Goal: Communication & Community: Answer question/provide support

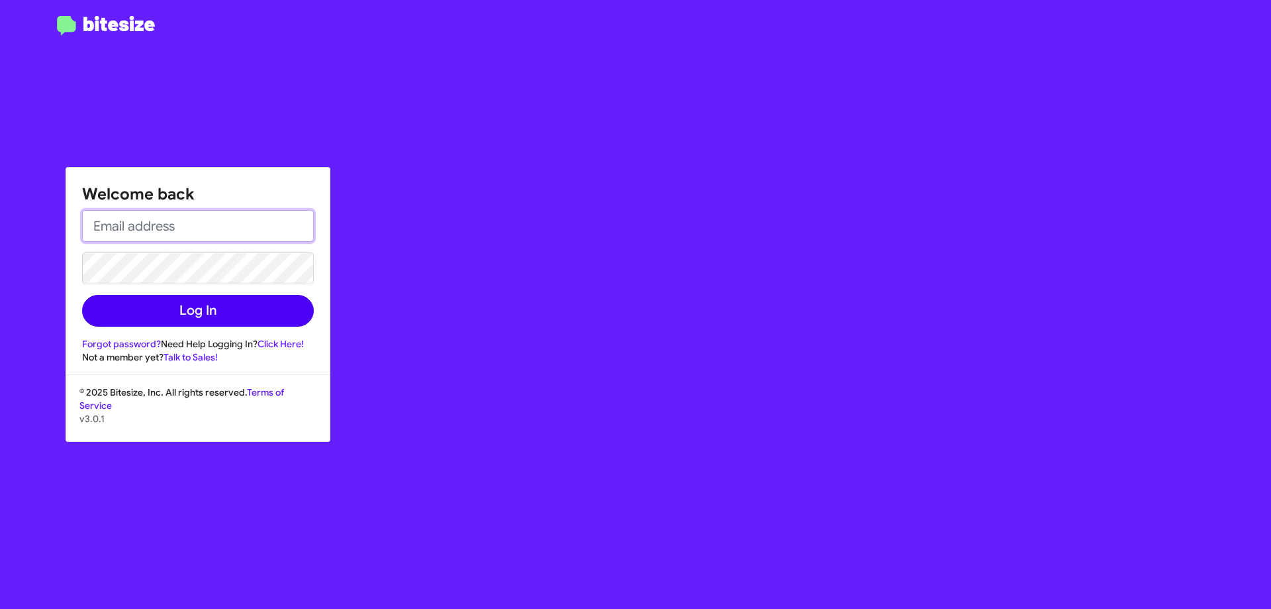
type input "[EMAIL_ADDRESS][DOMAIN_NAME]"
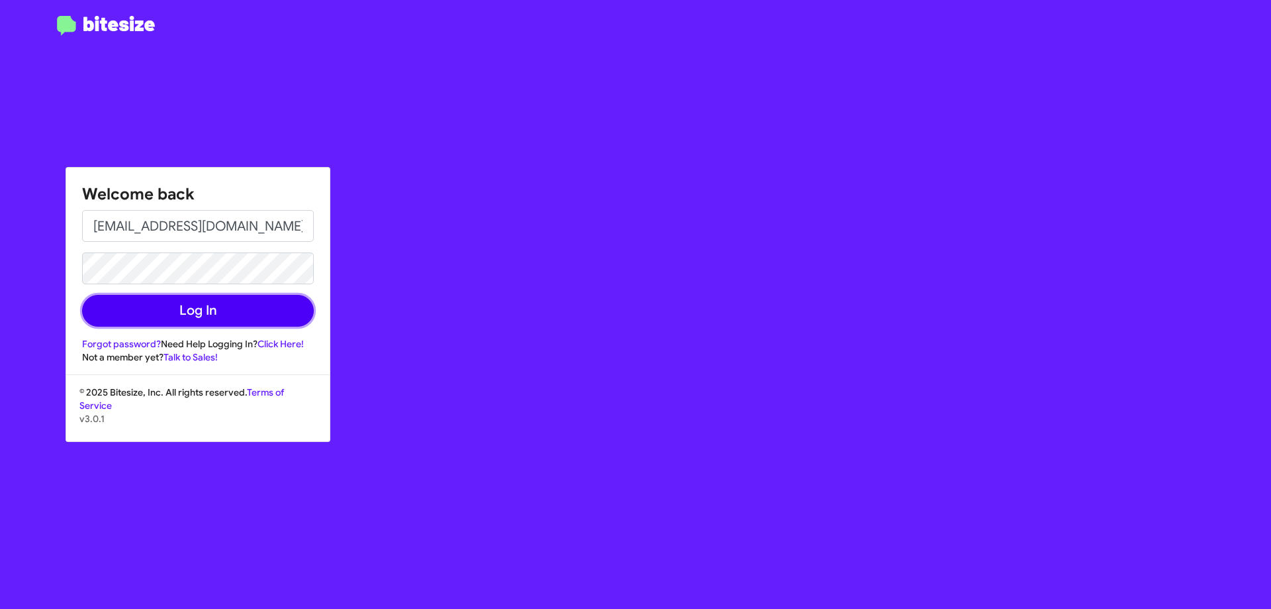
click at [177, 311] on button "Log In" at bounding box center [198, 311] width 232 height 32
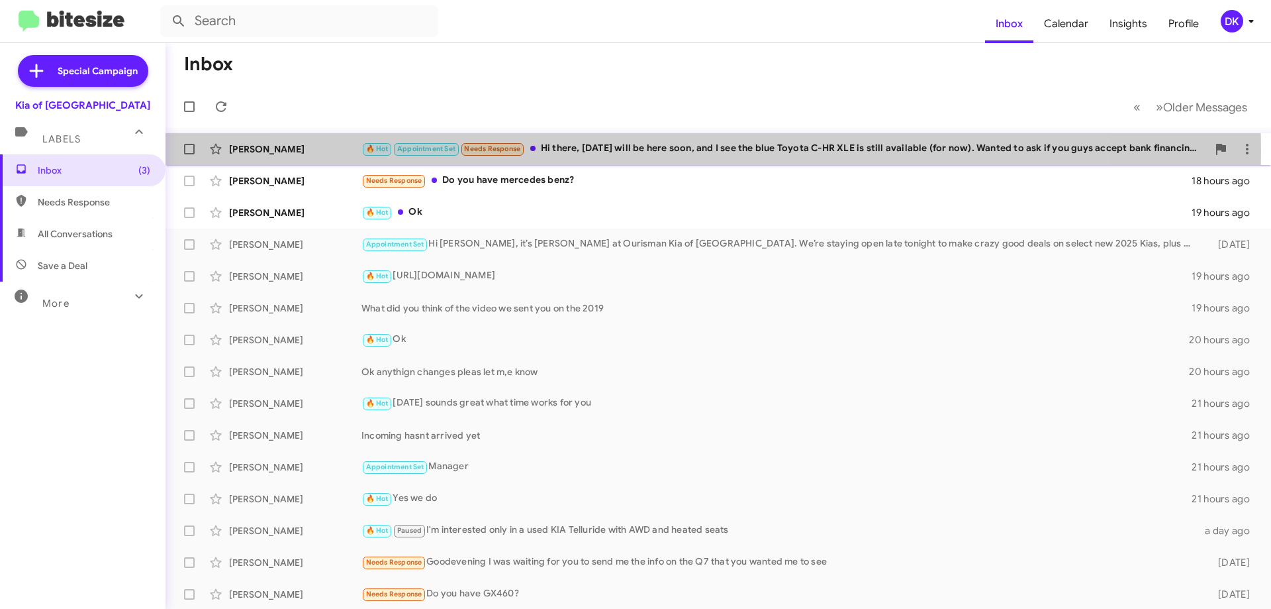
click at [681, 150] on div "🔥 Hot Appointment Set Needs Response Hi there, [DATE] will be here soon, and I …" at bounding box center [785, 148] width 846 height 15
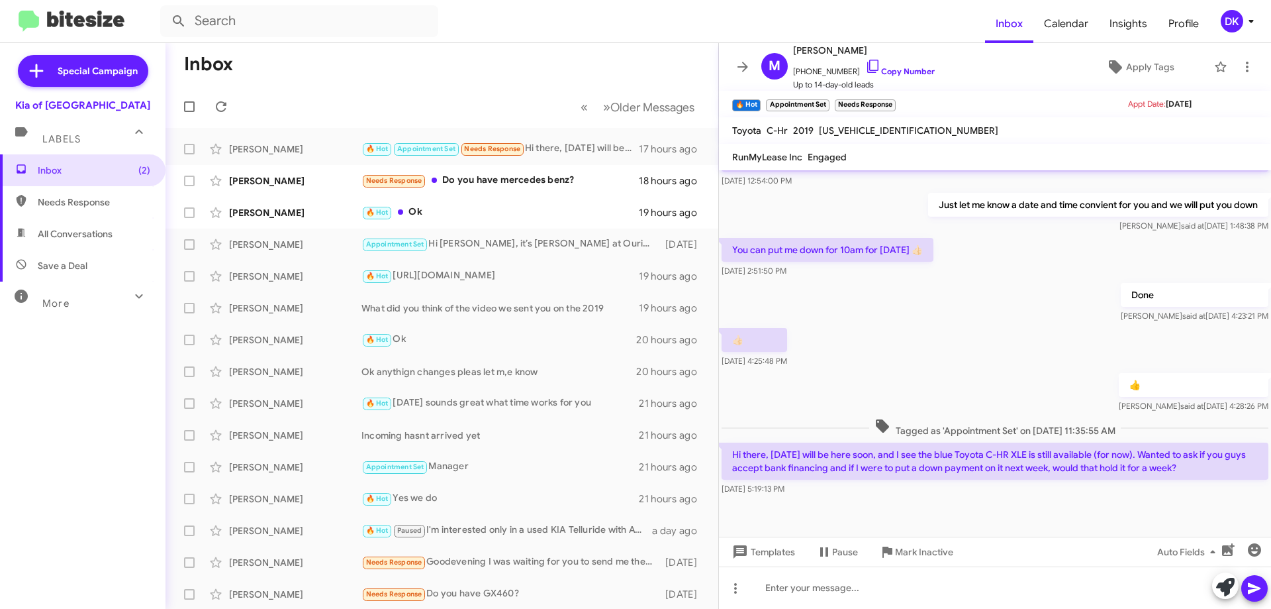
scroll to position [313, 0]
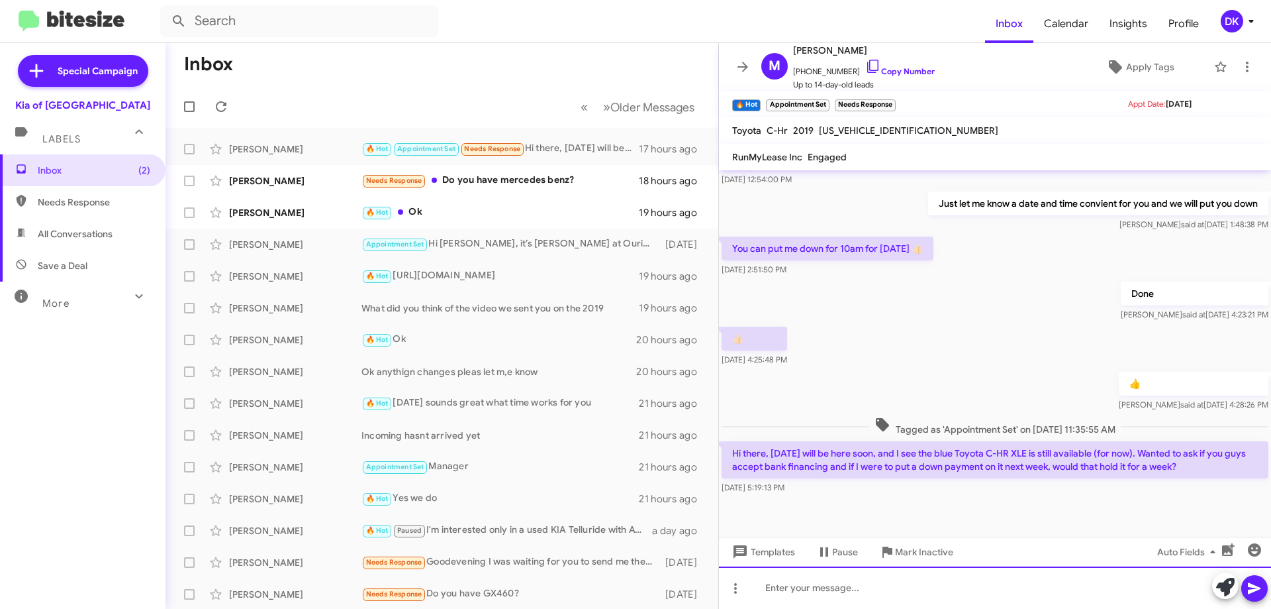
click at [836, 596] on div at bounding box center [995, 587] width 552 height 42
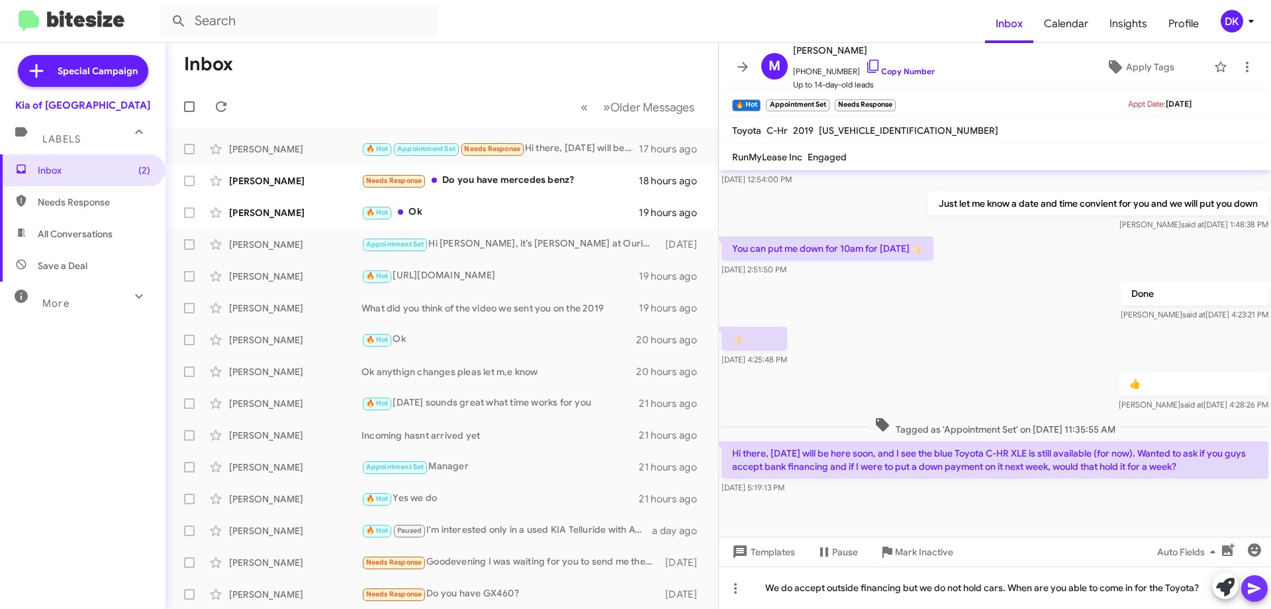
click at [1254, 590] on icon at bounding box center [1254, 588] width 13 height 11
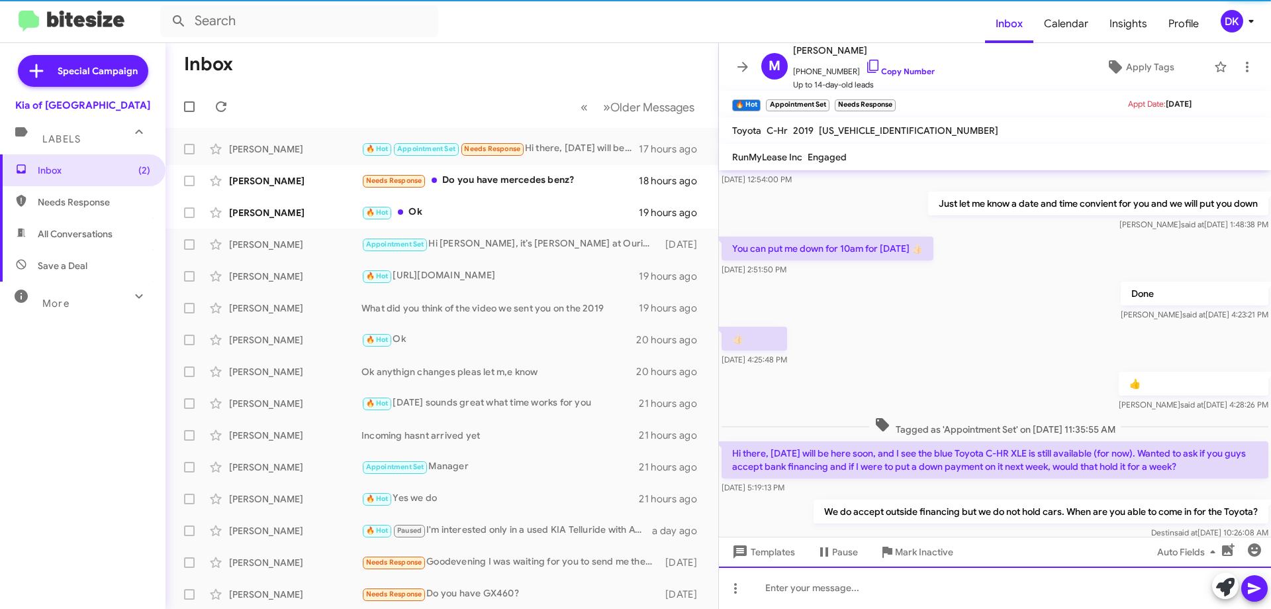
scroll to position [0, 0]
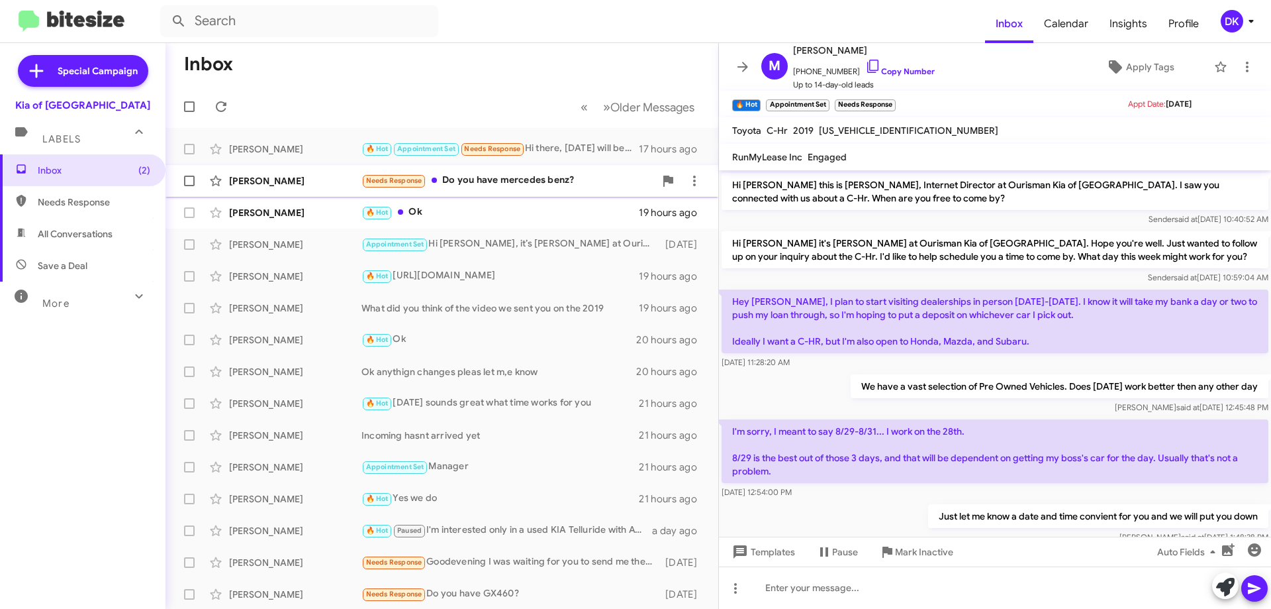
click at [525, 185] on div "Needs Response Do you have mercedes benz?" at bounding box center [508, 180] width 293 height 15
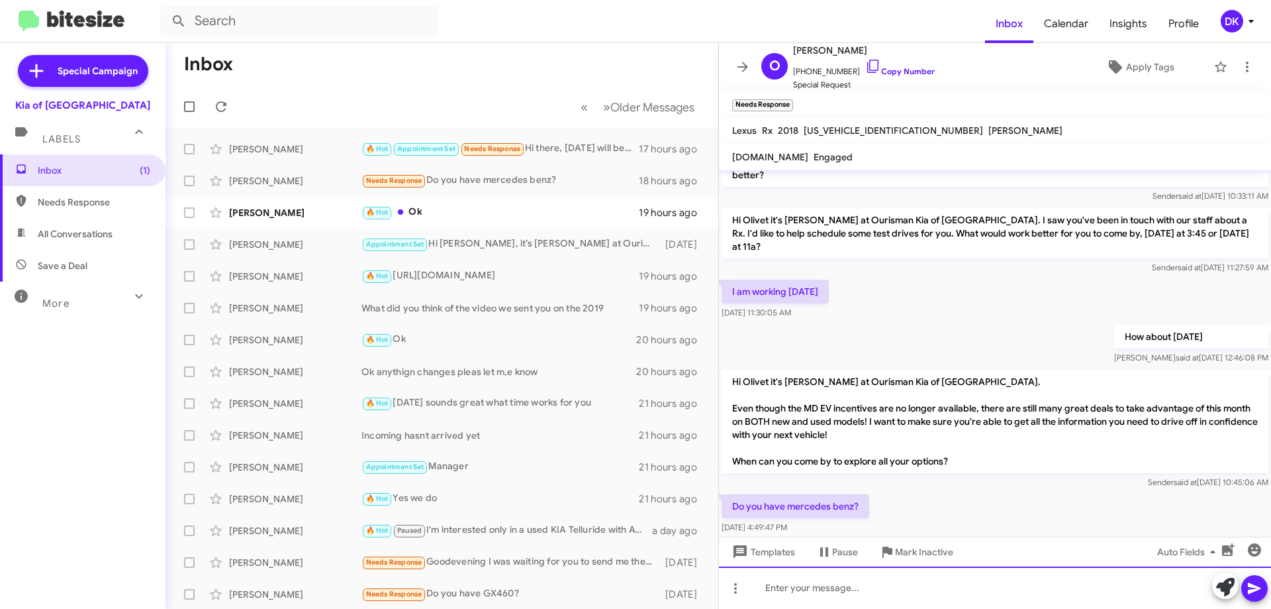
click at [802, 584] on div at bounding box center [995, 587] width 552 height 42
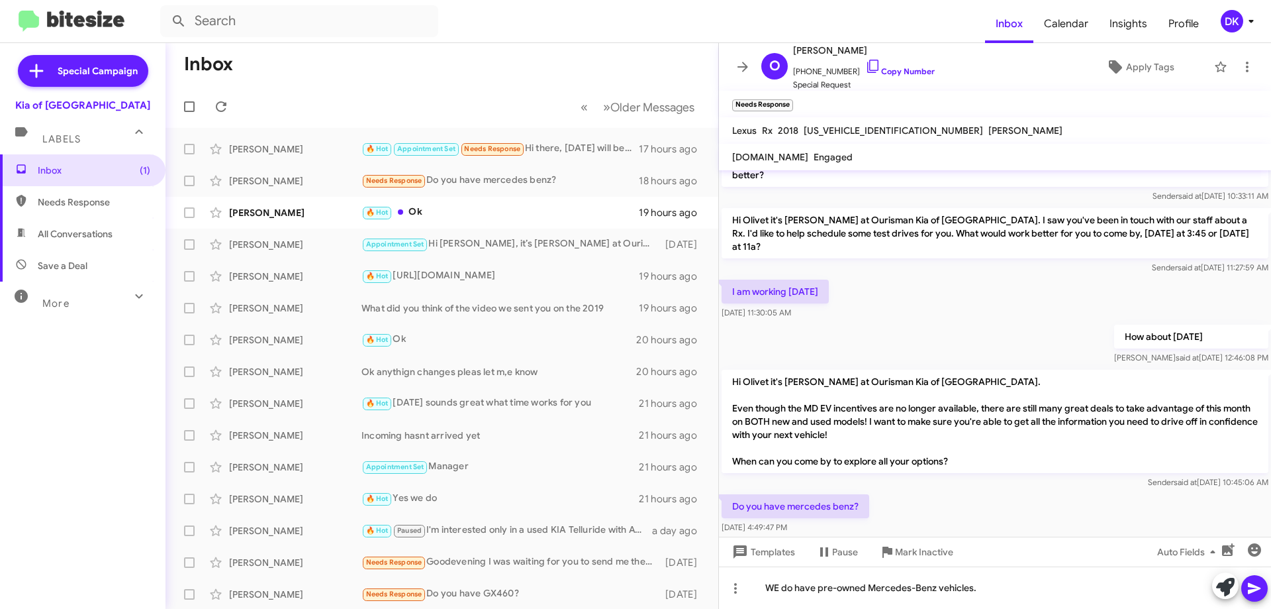
click at [1256, 581] on icon at bounding box center [1255, 588] width 16 height 16
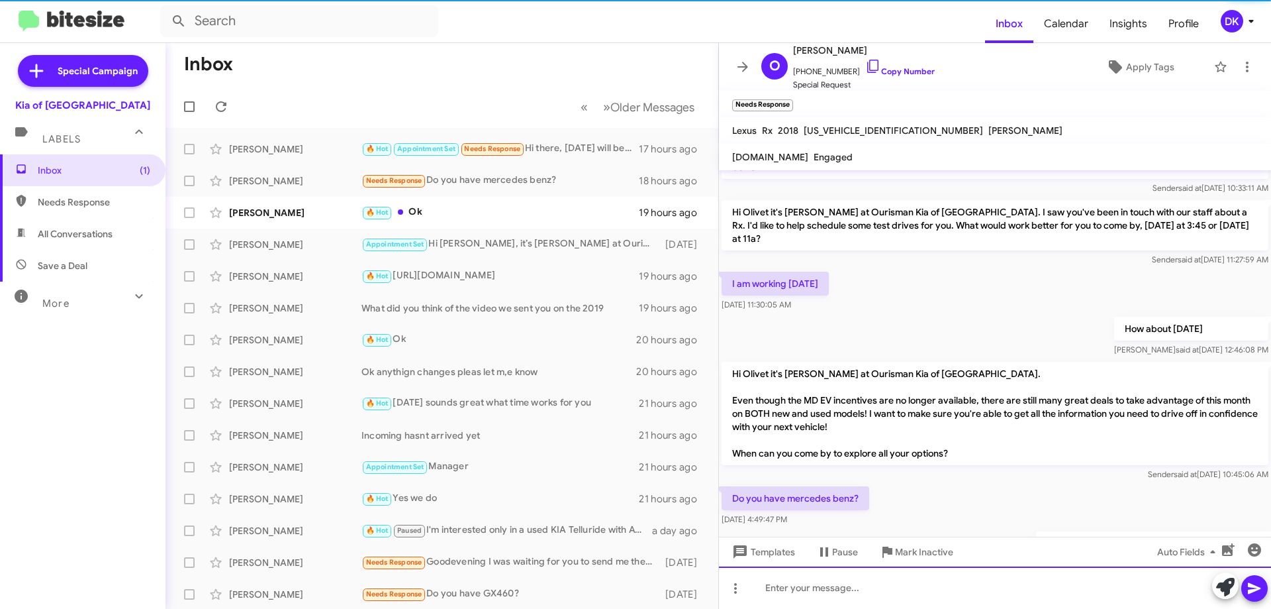
scroll to position [307, 0]
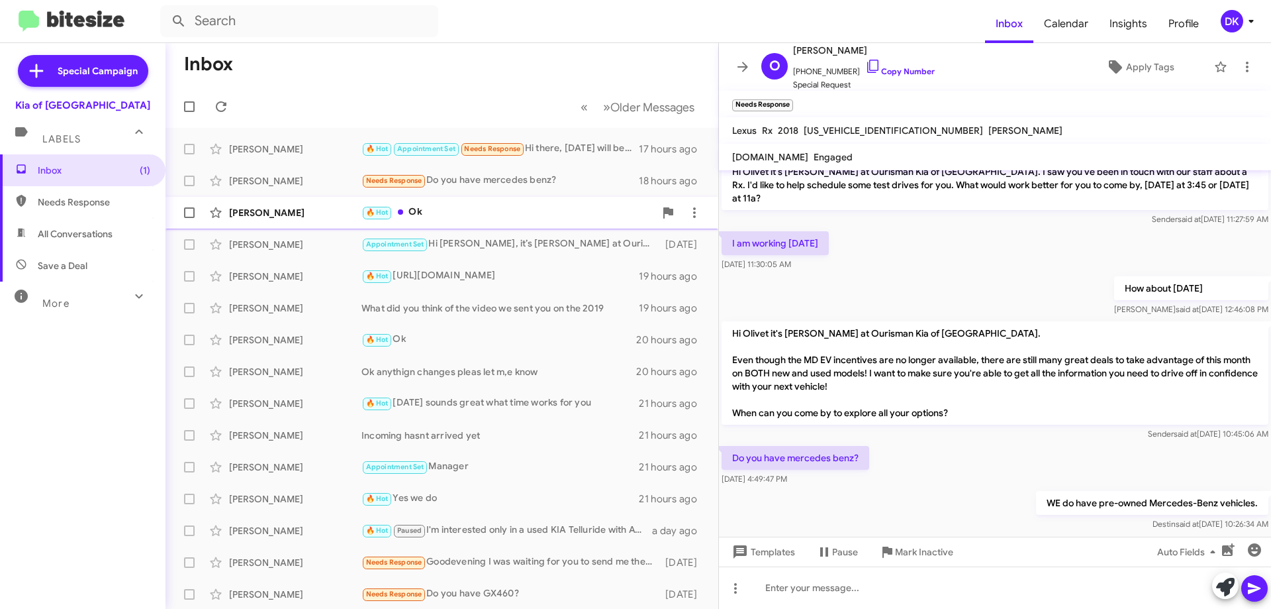
click at [481, 220] on div "🔥 Hot Ok" at bounding box center [508, 212] width 293 height 15
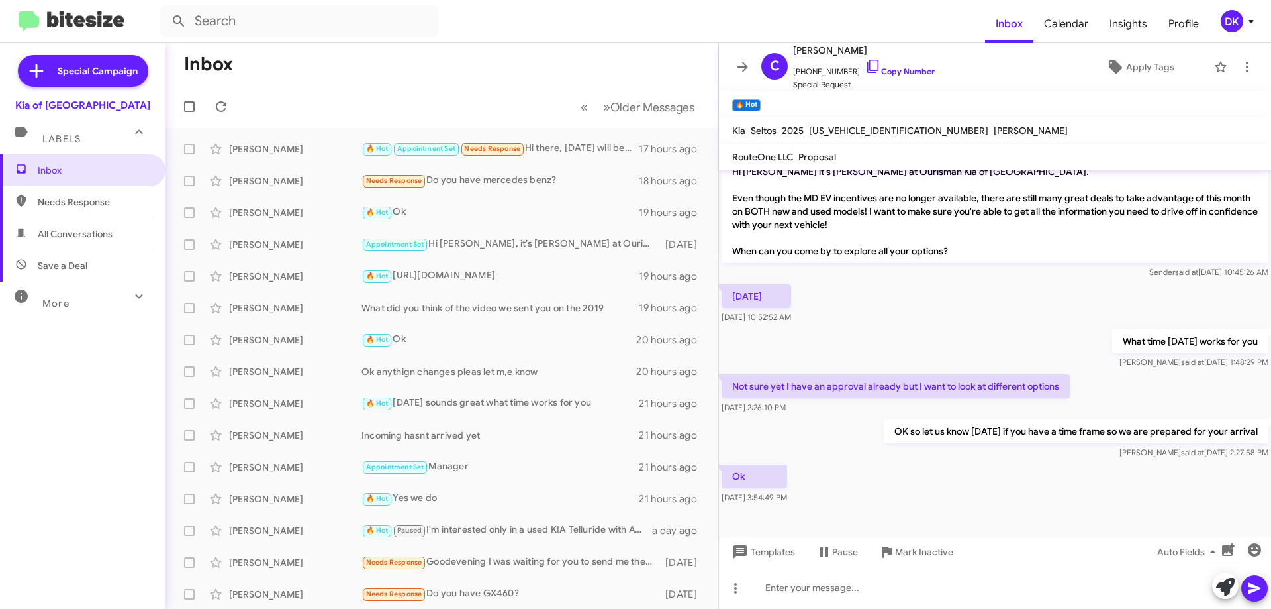
click at [1022, 529] on div at bounding box center [995, 522] width 552 height 30
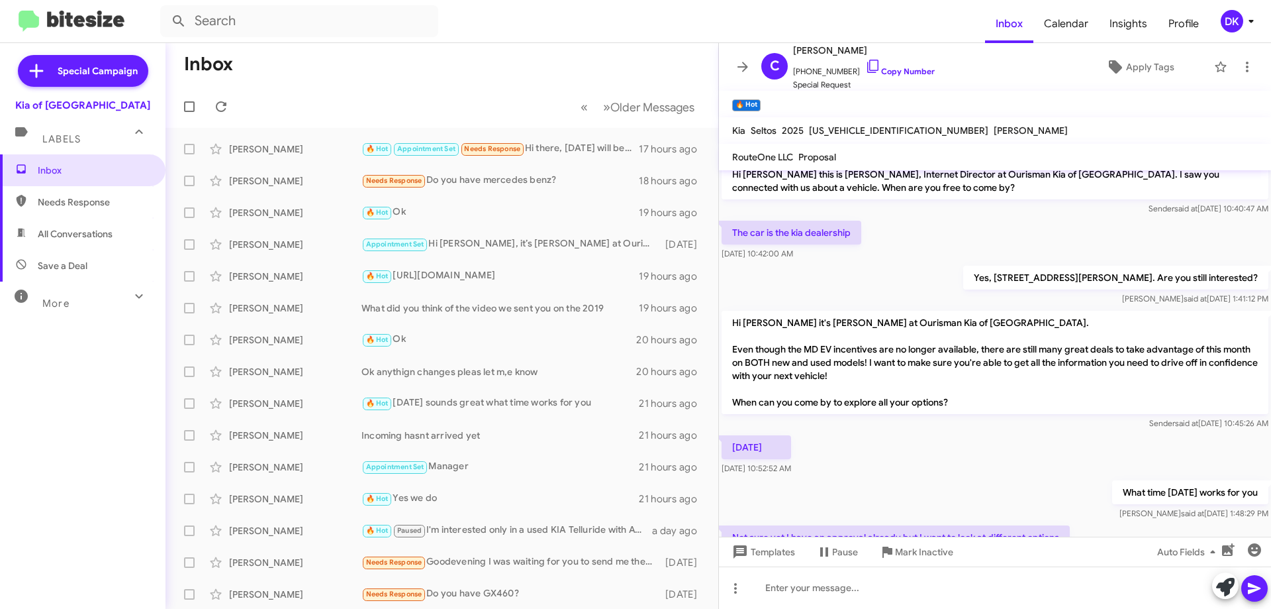
scroll to position [0, 0]
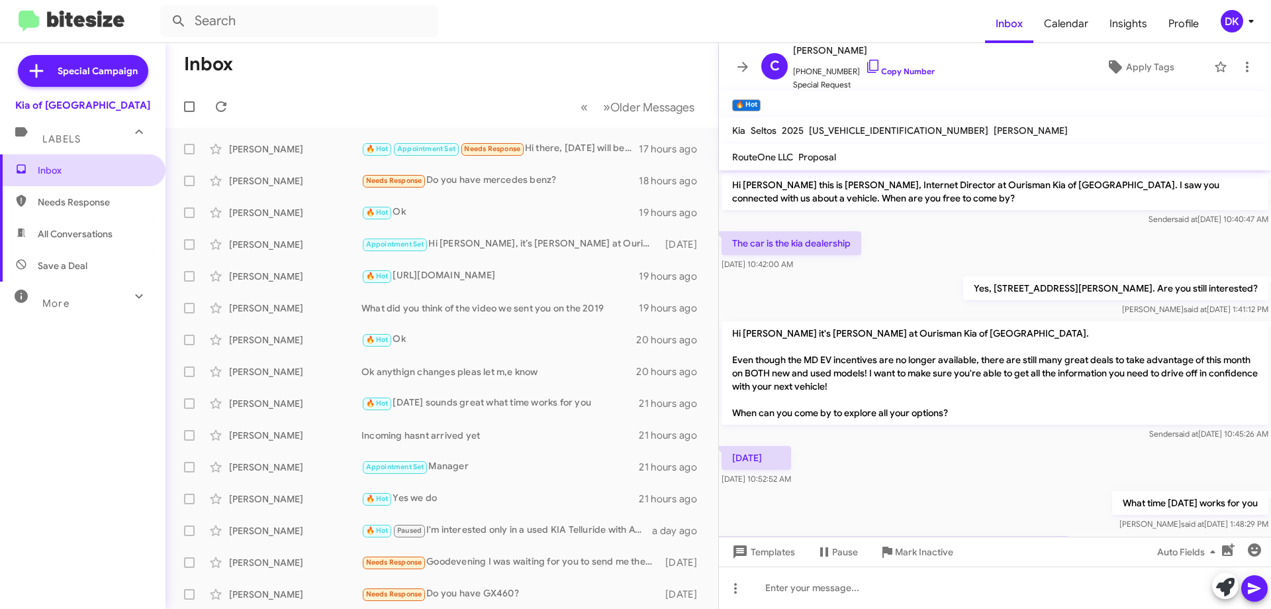
click at [66, 172] on span "Inbox" at bounding box center [94, 170] width 113 height 13
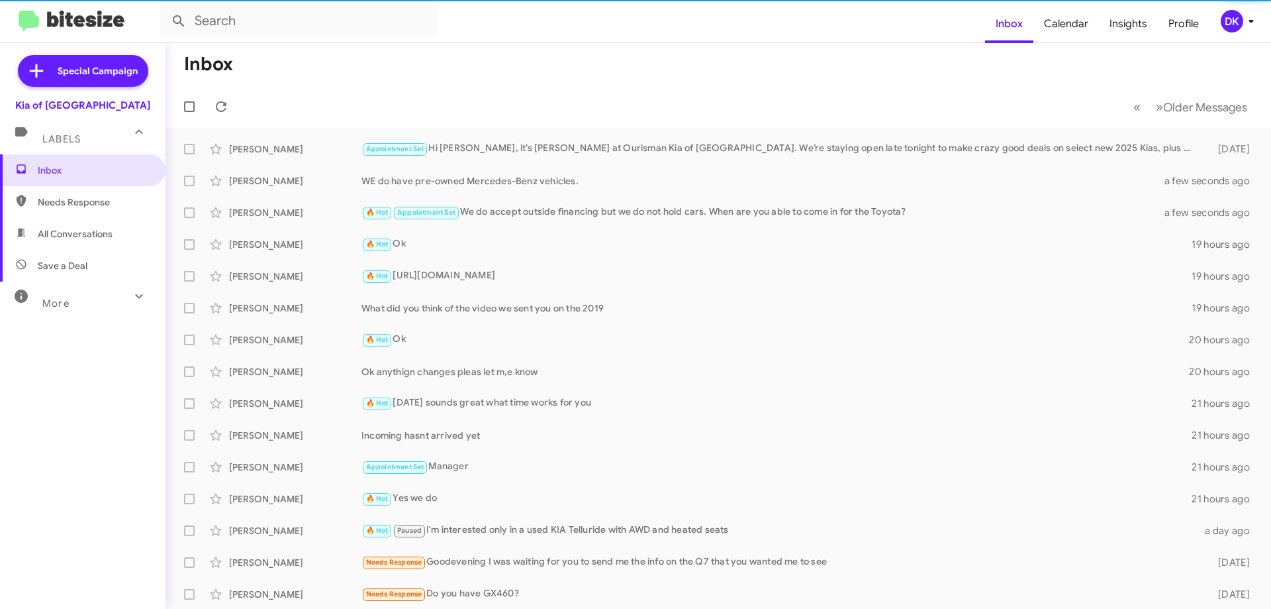
click at [75, 202] on span "Needs Response" at bounding box center [94, 201] width 113 height 13
type input "in:needs-response"
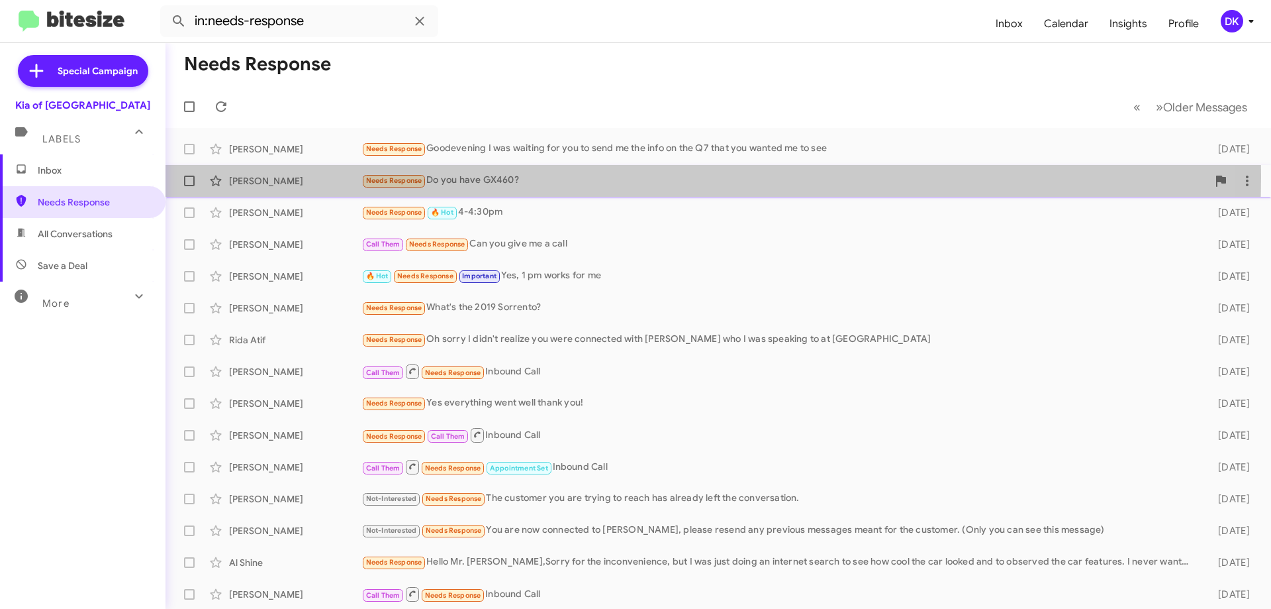
click at [575, 177] on div "Needs Response Do you have GX460?" at bounding box center [785, 180] width 846 height 15
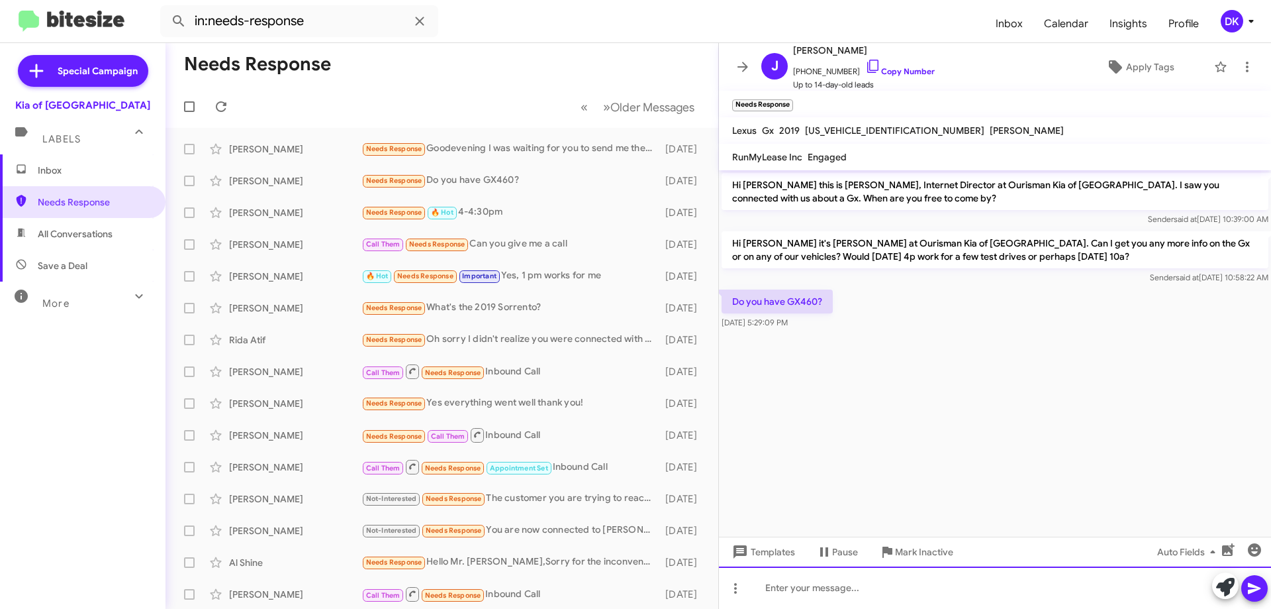
click at [848, 593] on div at bounding box center [995, 587] width 552 height 42
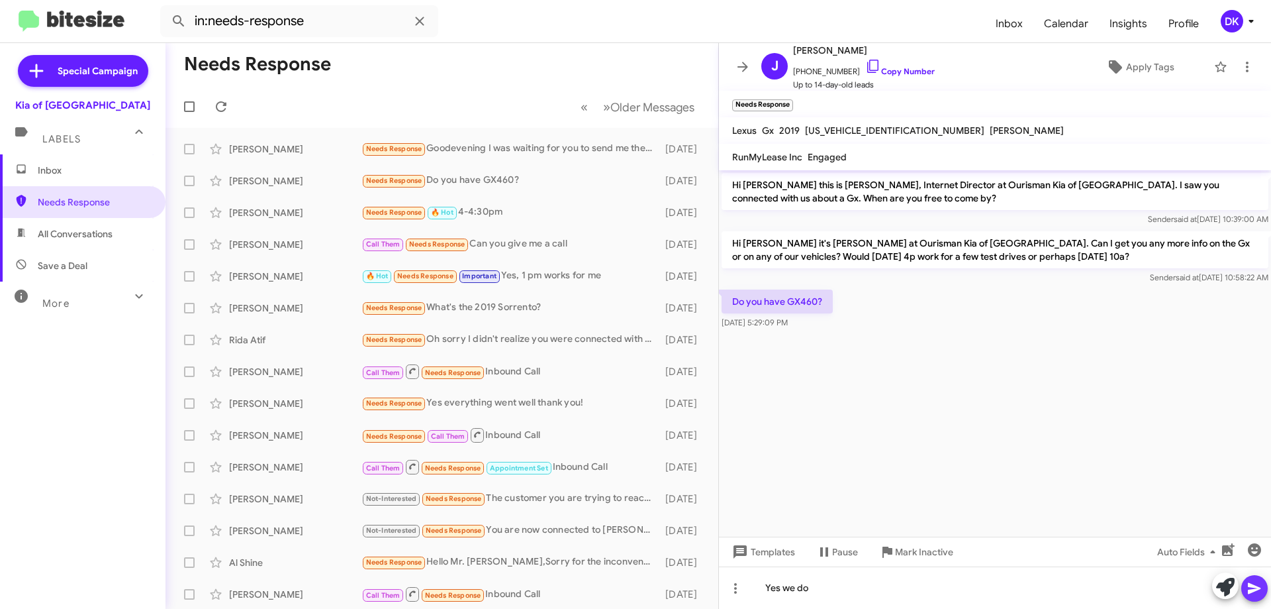
click at [1263, 587] on button at bounding box center [1255, 588] width 26 height 26
click at [523, 211] on div "Needs Response 🔥 Hot 4-4:30pm" at bounding box center [508, 212] width 293 height 15
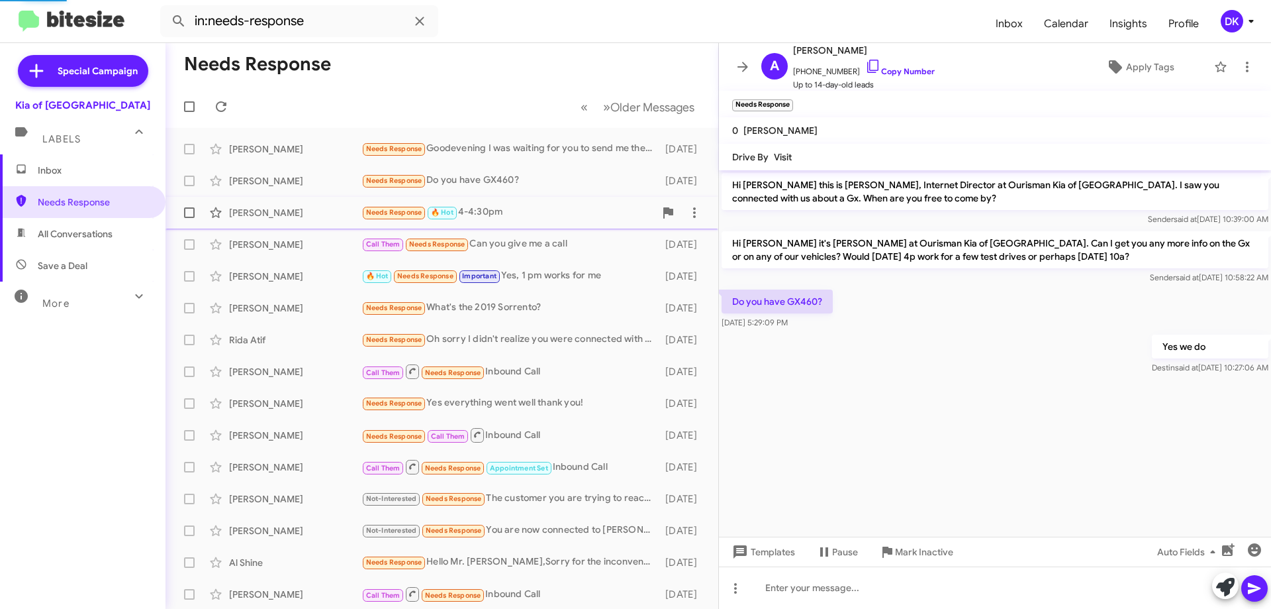
scroll to position [558, 0]
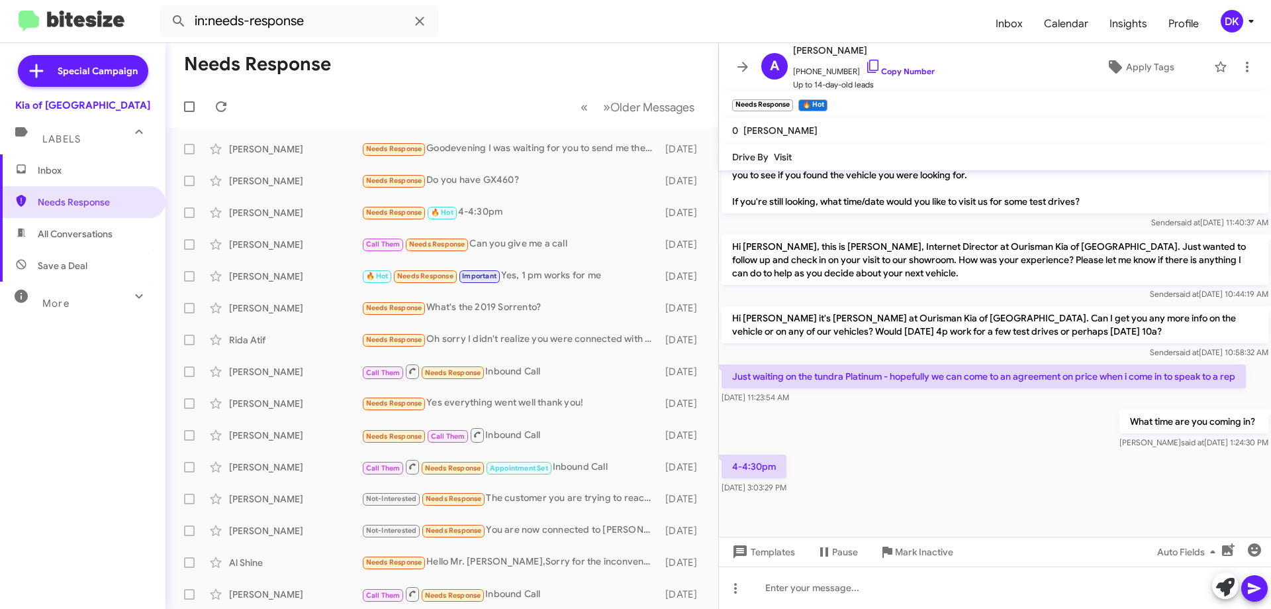
click at [893, 477] on div "4-4:30pm [DATE] 3:03:29 PM" at bounding box center [995, 474] width 552 height 45
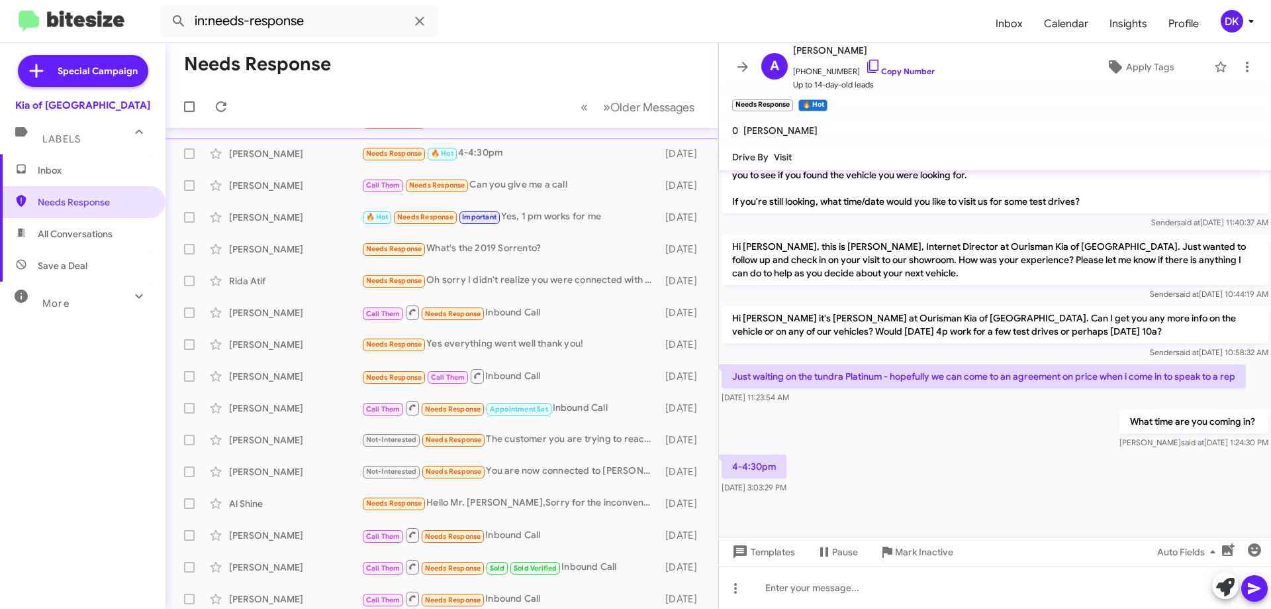
scroll to position [0, 0]
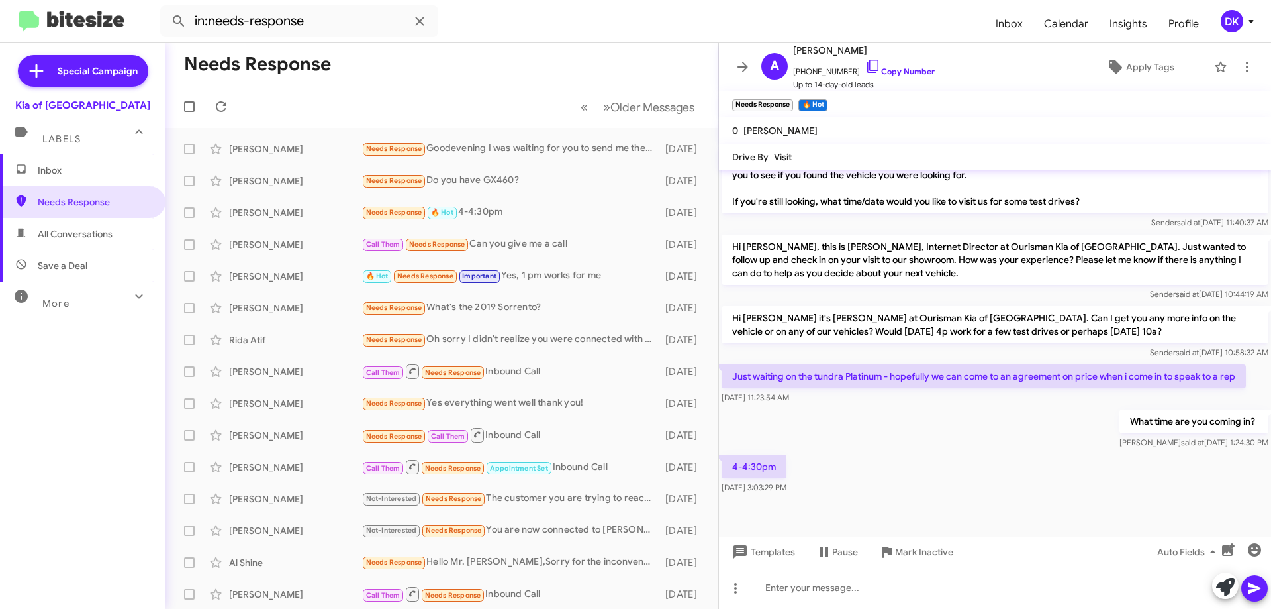
click at [55, 176] on span "Inbox" at bounding box center [94, 170] width 113 height 13
